Goal: Find specific page/section

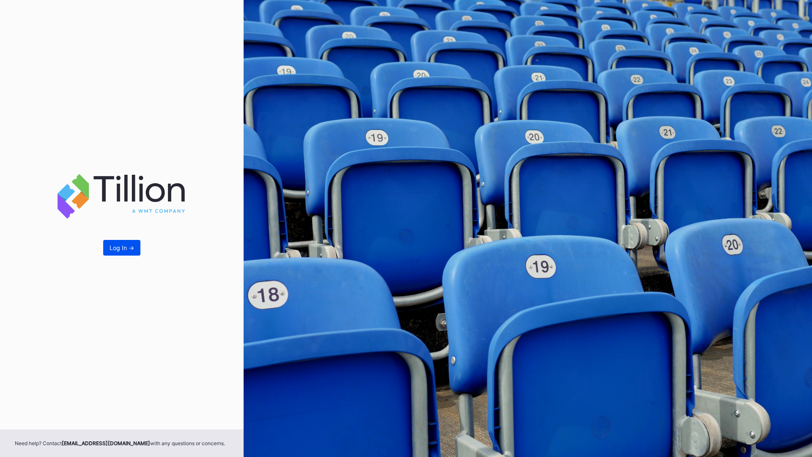
click at [124, 247] on div "Log In ->" at bounding box center [122, 247] width 25 height 7
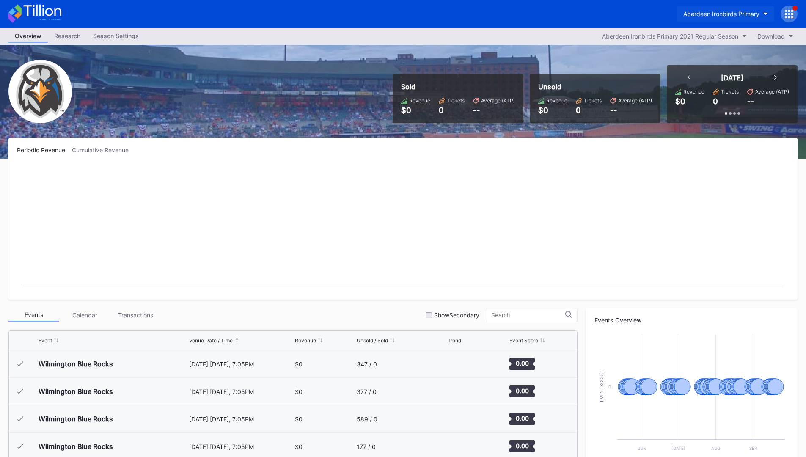
click at [717, 13] on div "Aberdeen Ironbirds Primary" at bounding box center [721, 13] width 76 height 7
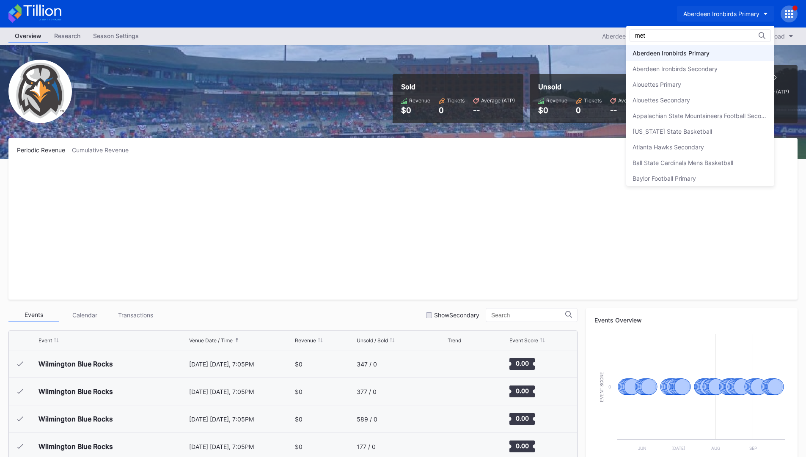
type input "mets"
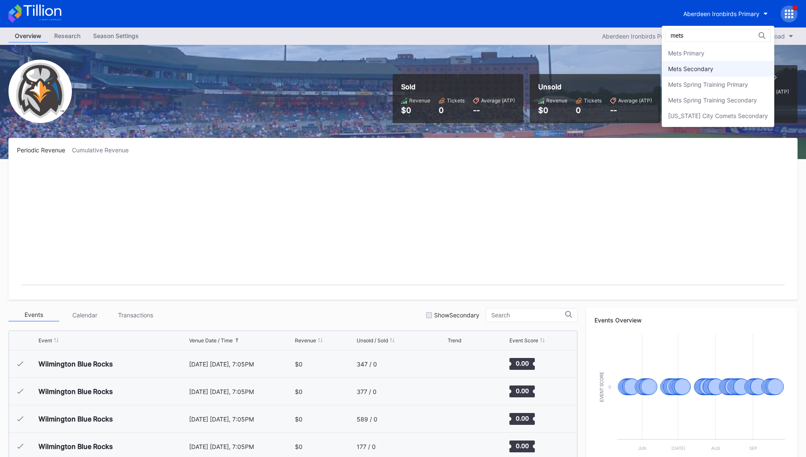
click at [687, 63] on div "Mets Secondary" at bounding box center [717, 69] width 113 height 16
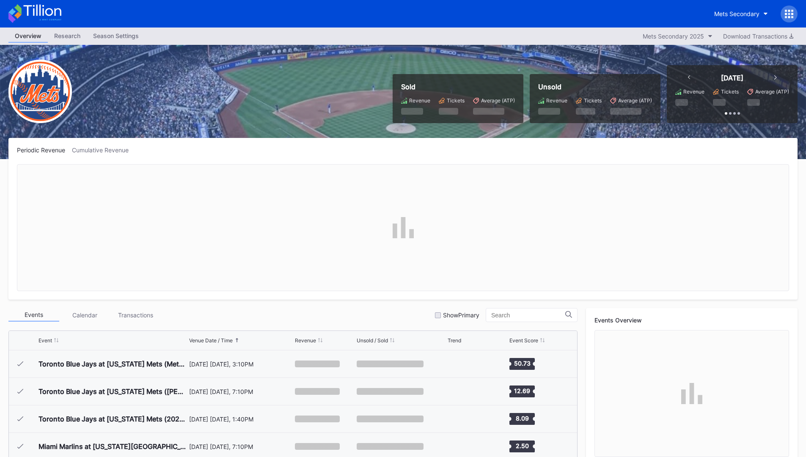
scroll to position [1622, 0]
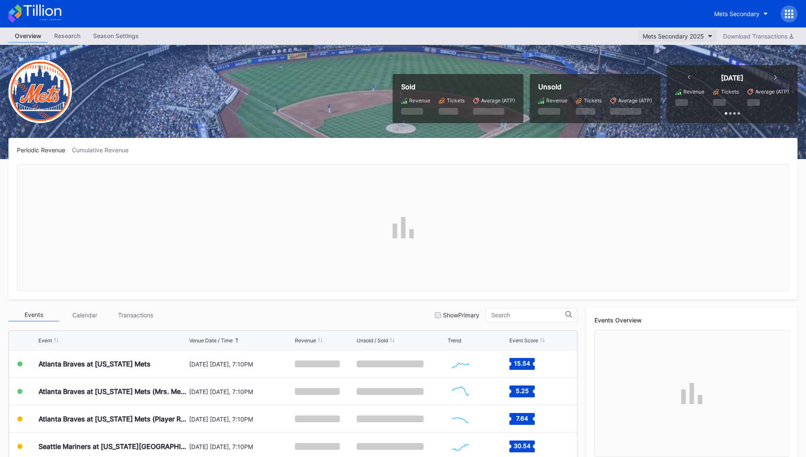
click at [686, 39] on div "Mets Secondary 2025" at bounding box center [672, 36] width 61 height 7
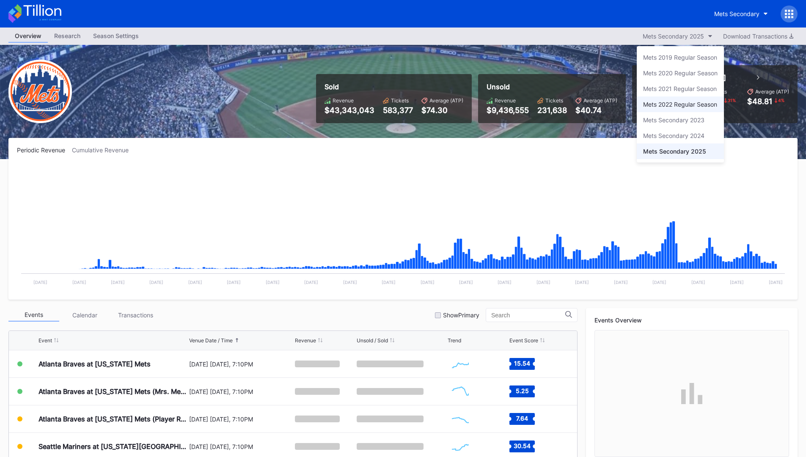
click at [683, 104] on div "Mets 2022 Regular Season" at bounding box center [680, 104] width 74 height 7
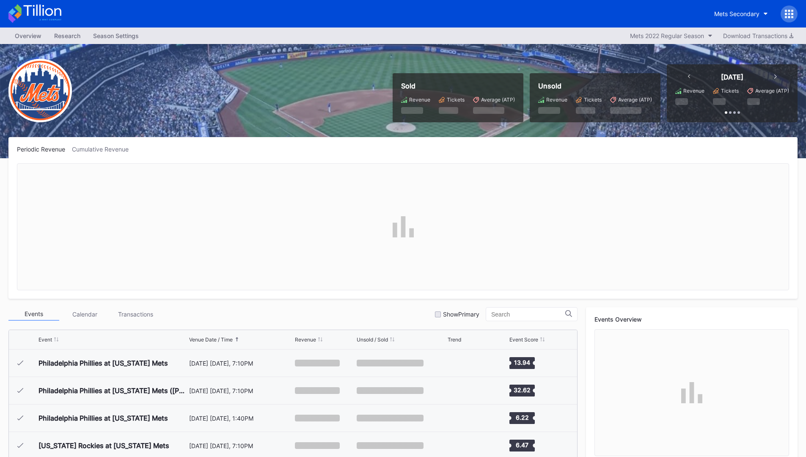
scroll to position [266, 0]
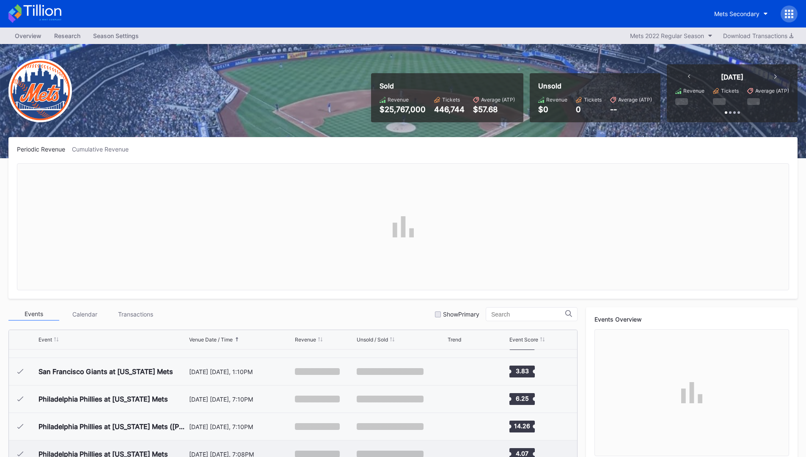
click at [219, 455] on div "[DATE] [DATE], 7:08PM" at bounding box center [241, 453] width 104 height 7
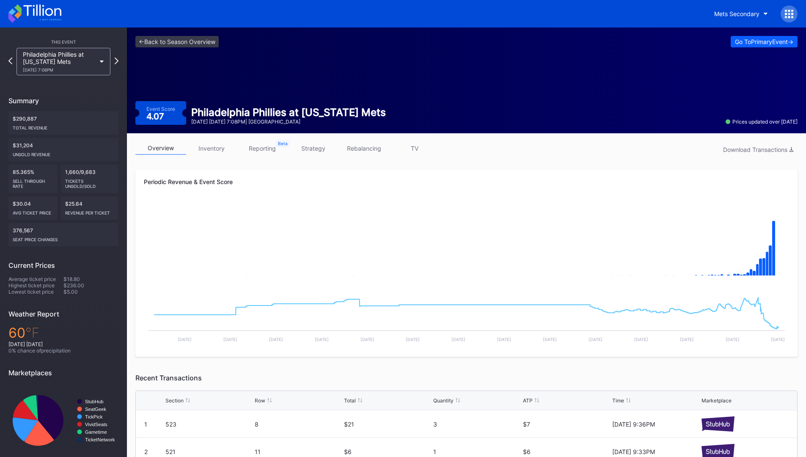
click at [212, 148] on link "inventory" at bounding box center [211, 148] width 51 height 13
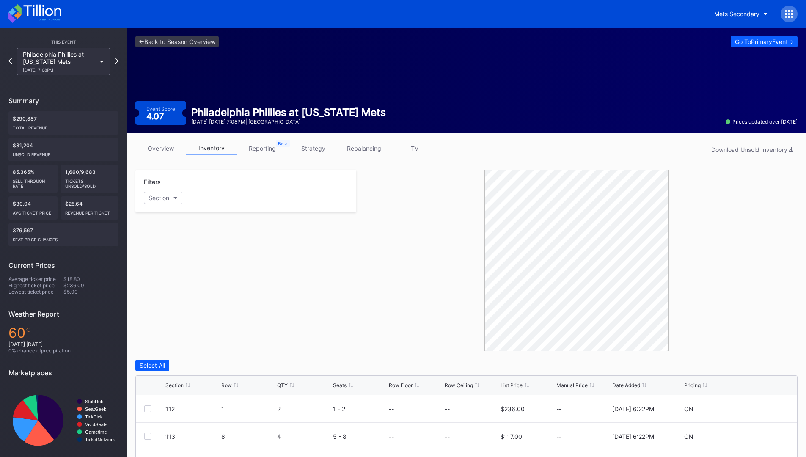
scroll to position [160, 0]
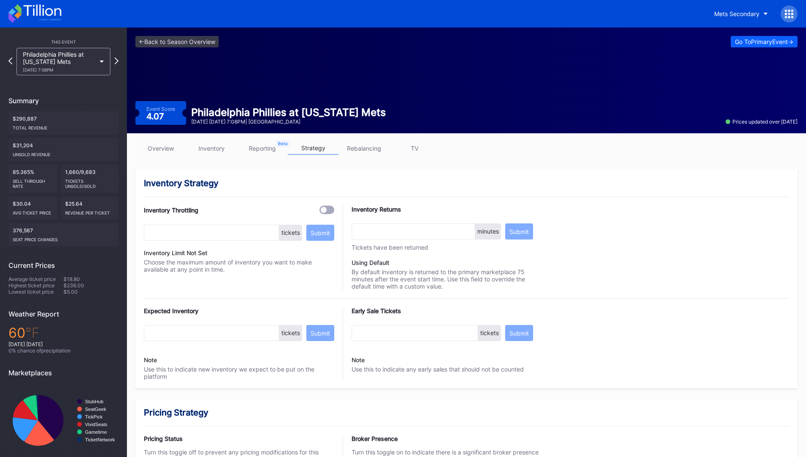
click at [414, 146] on link "TV" at bounding box center [414, 148] width 51 height 13
